Goal: Task Accomplishment & Management: Manage account settings

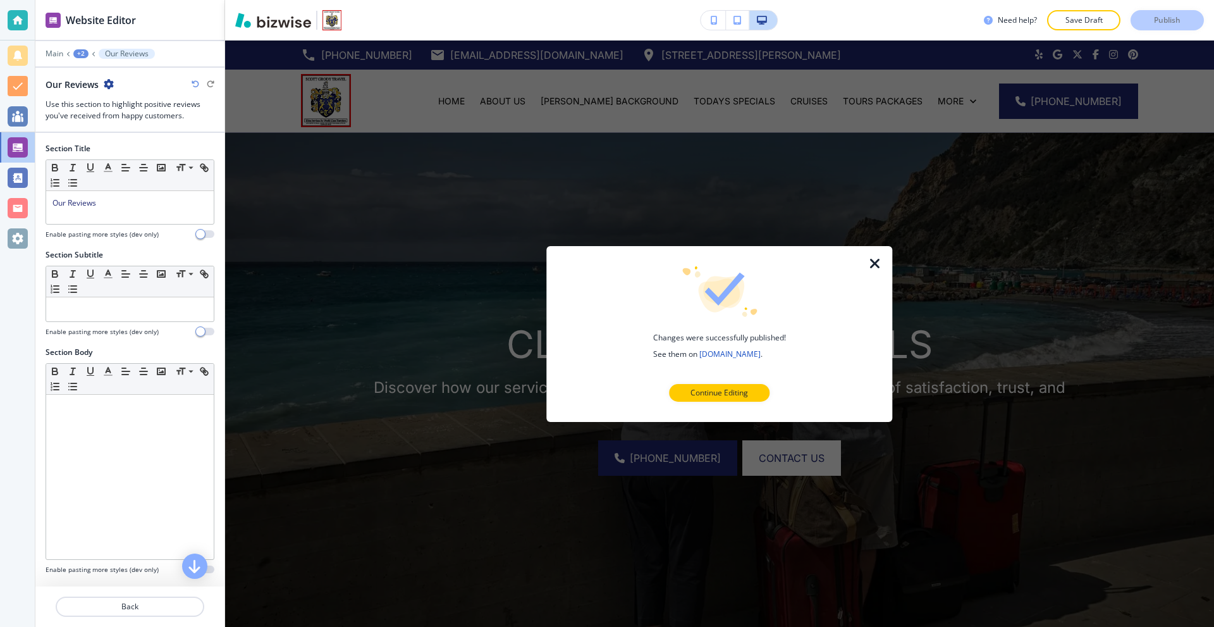
click at [880, 267] on icon "button" at bounding box center [875, 262] width 15 height 15
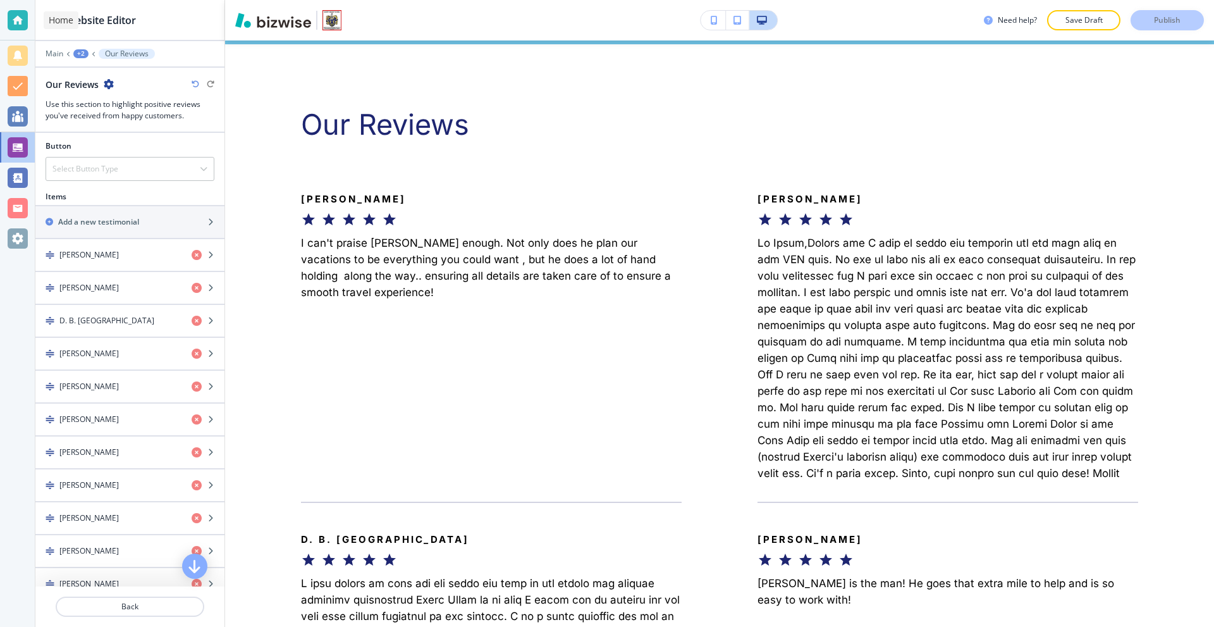
click at [5, 21] on div at bounding box center [17, 20] width 35 height 40
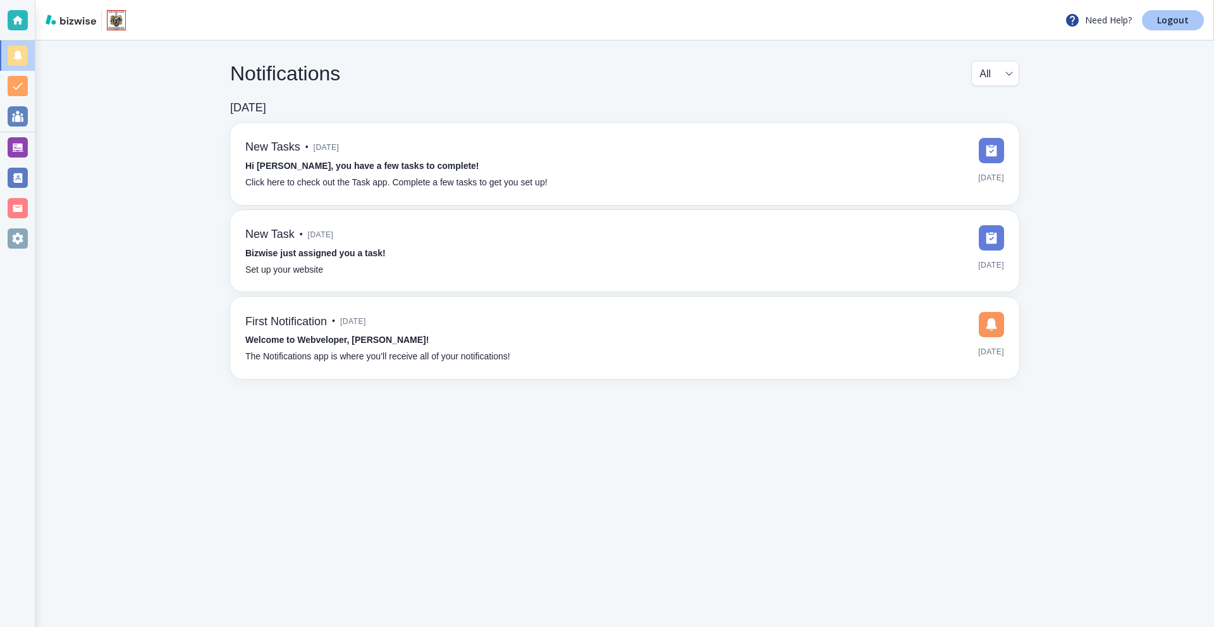
click at [1159, 16] on p "Logout" at bounding box center [1173, 20] width 32 height 9
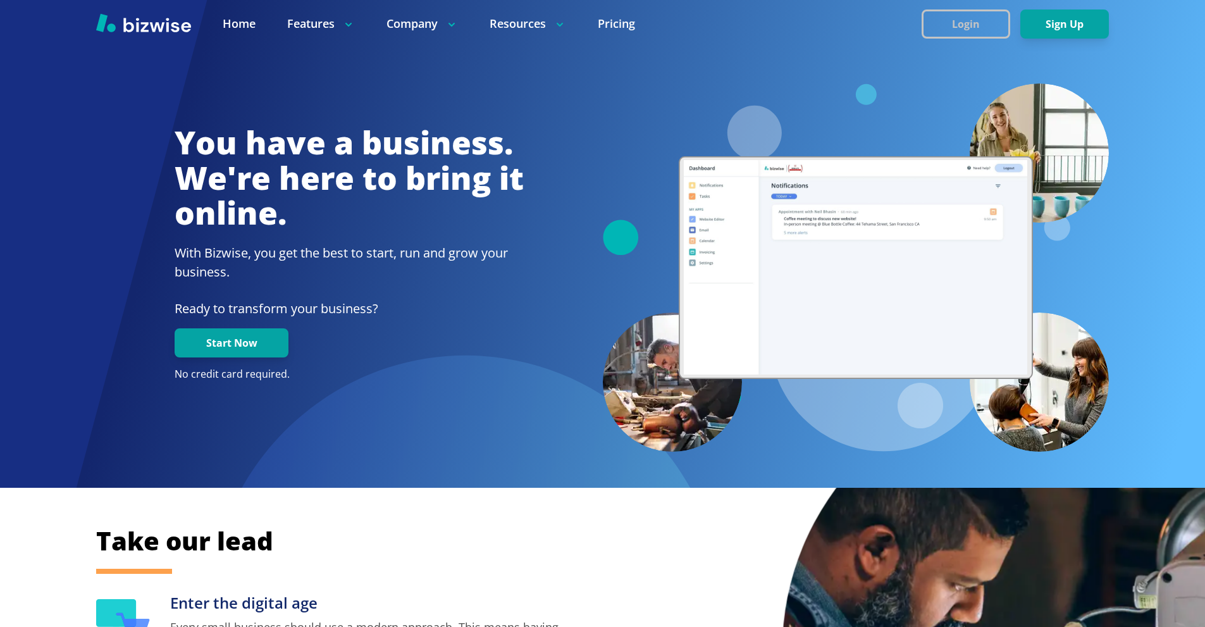
click at [987, 29] on button "Login" at bounding box center [965, 23] width 89 height 29
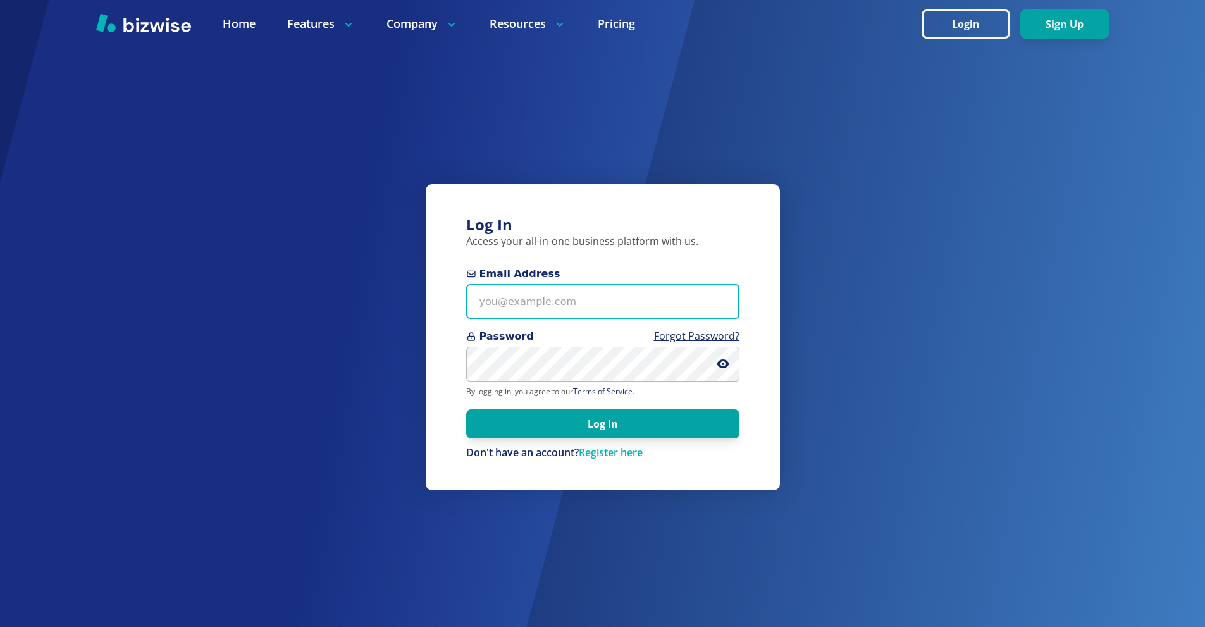
click at [539, 298] on input "Email Address" at bounding box center [602, 301] width 273 height 35
paste input "dynohvacny@gmail.com"
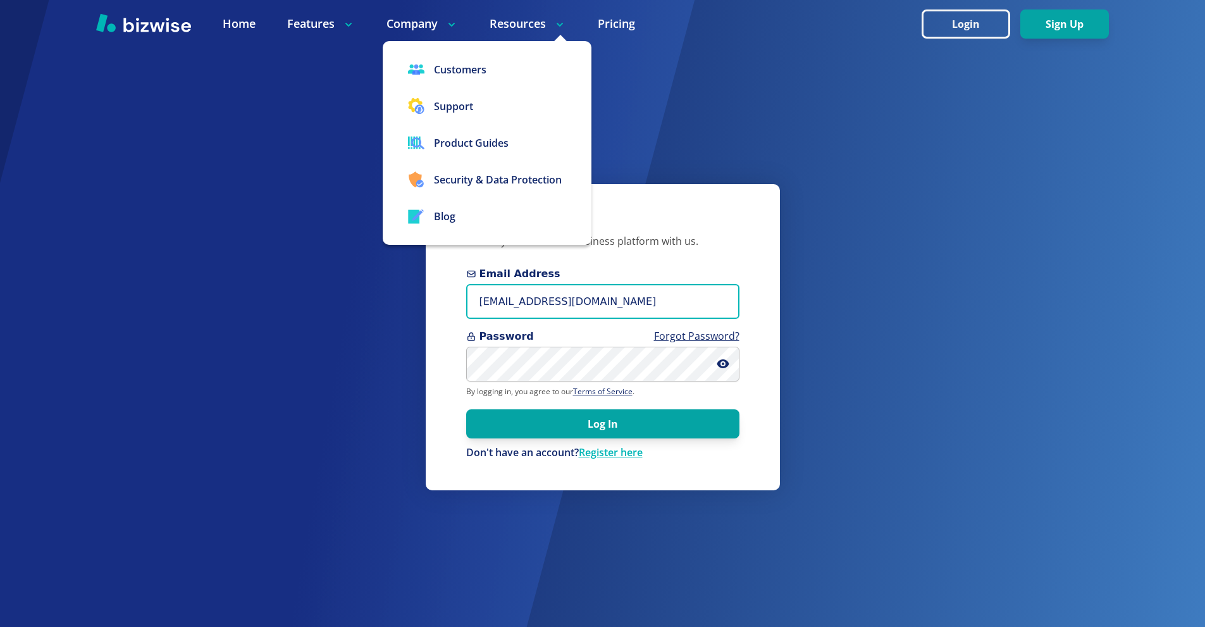
type input "dynohvacny@gmail.com"
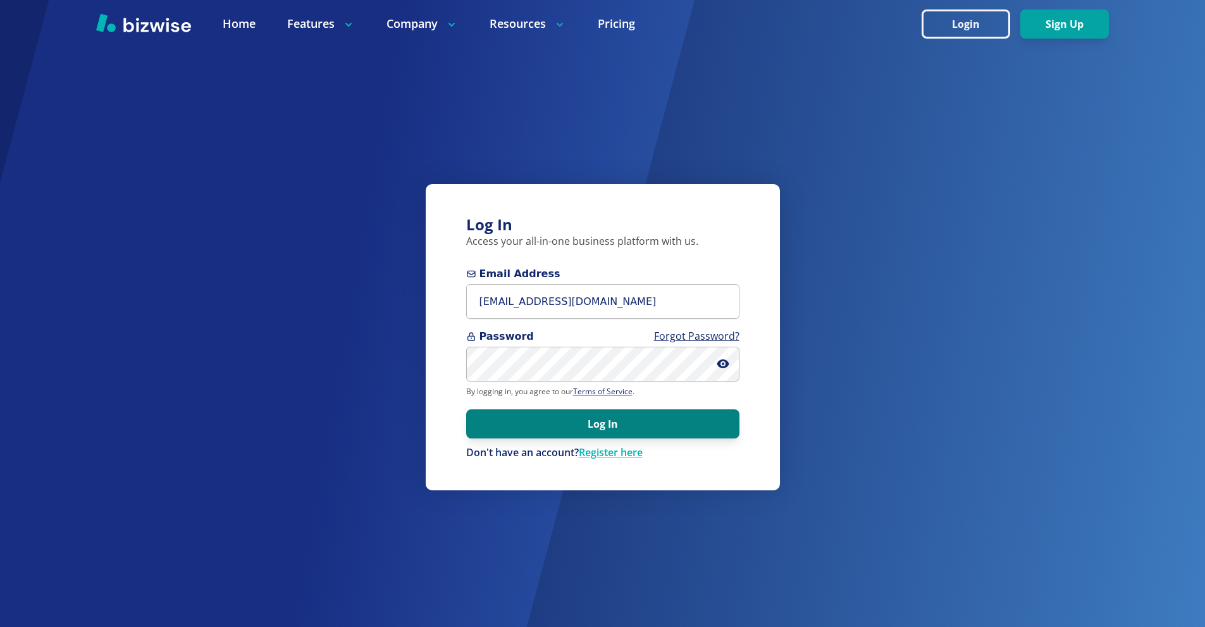
click at [602, 422] on button "Log In" at bounding box center [602, 423] width 273 height 29
